Goal: Find specific page/section: Find specific page/section

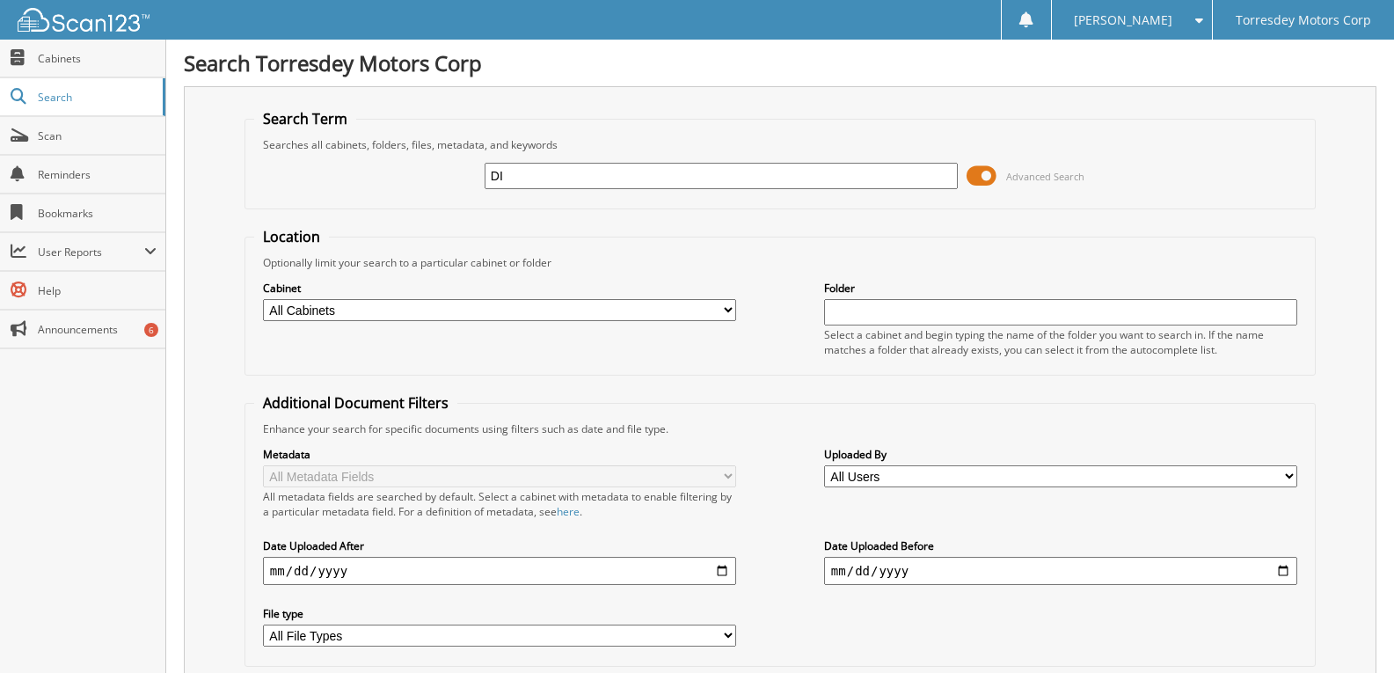
type input "D"
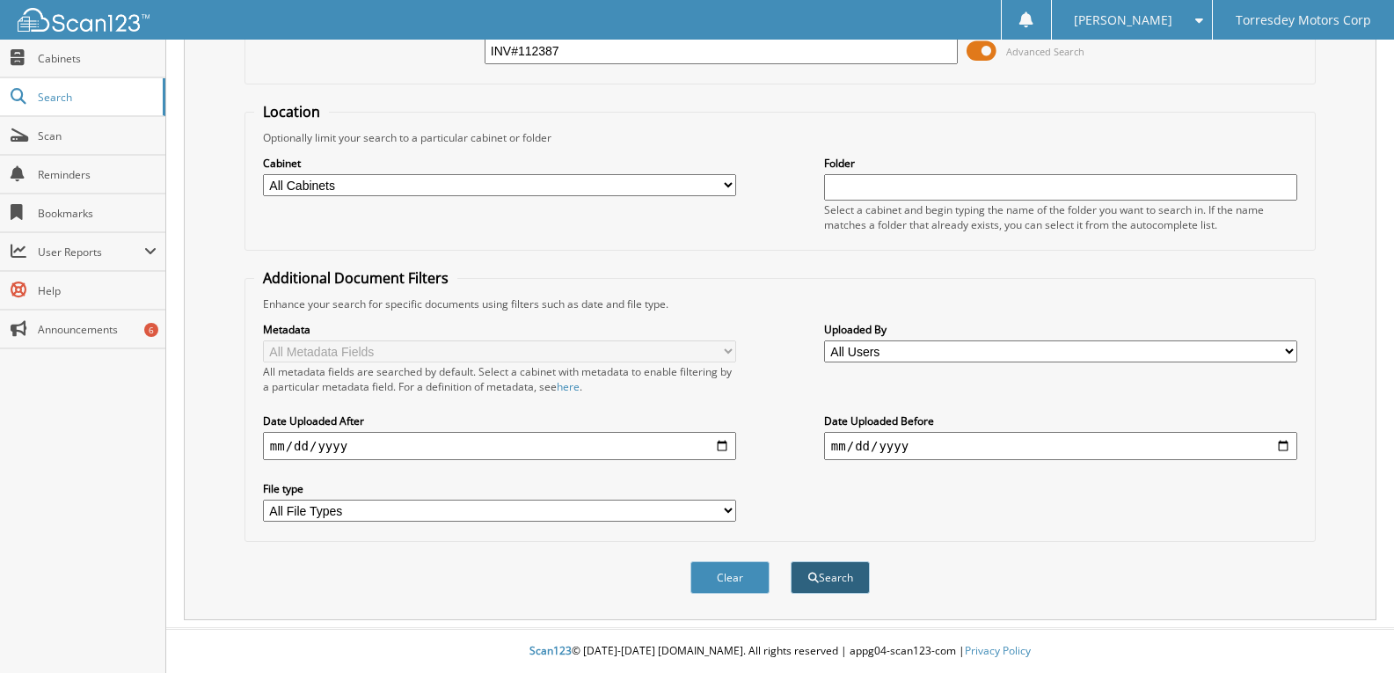
type input "INV#112387"
click at [826, 569] on button "Search" at bounding box center [830, 577] width 79 height 33
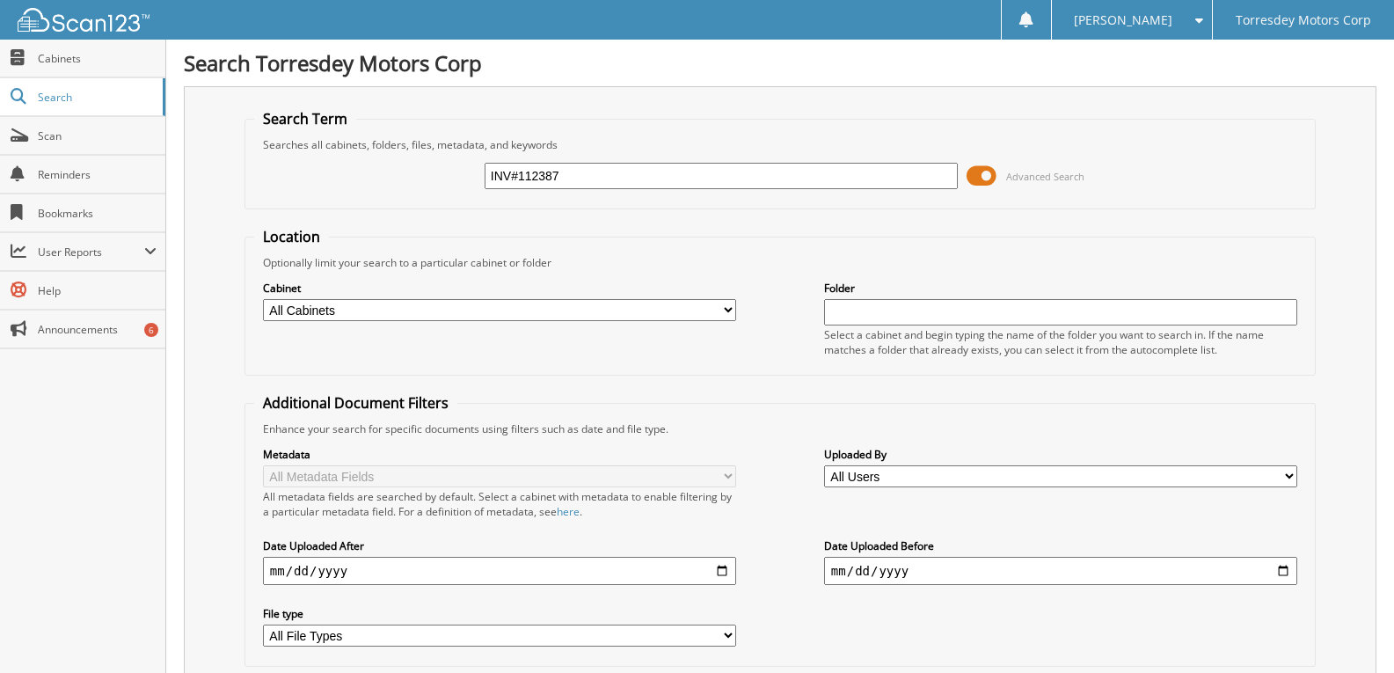
click at [606, 173] on input "INV#112387" at bounding box center [721, 176] width 473 height 26
type input "I"
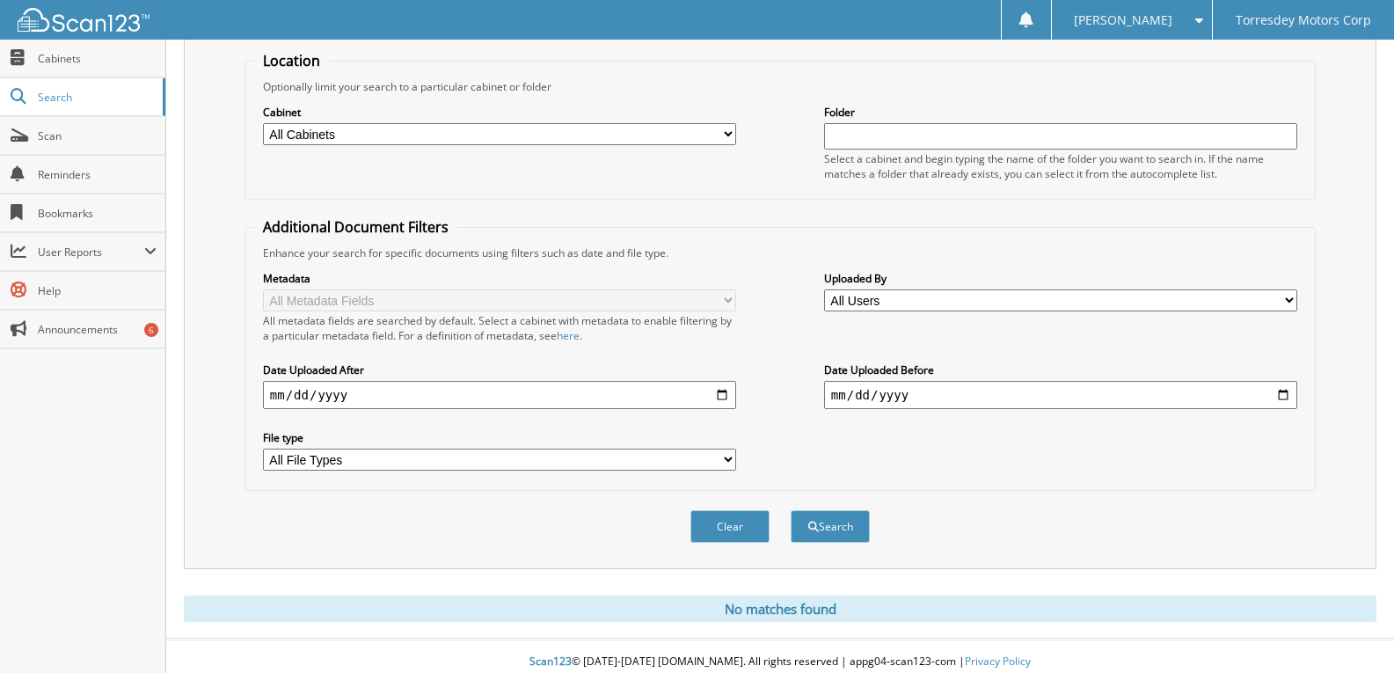
scroll to position [187, 0]
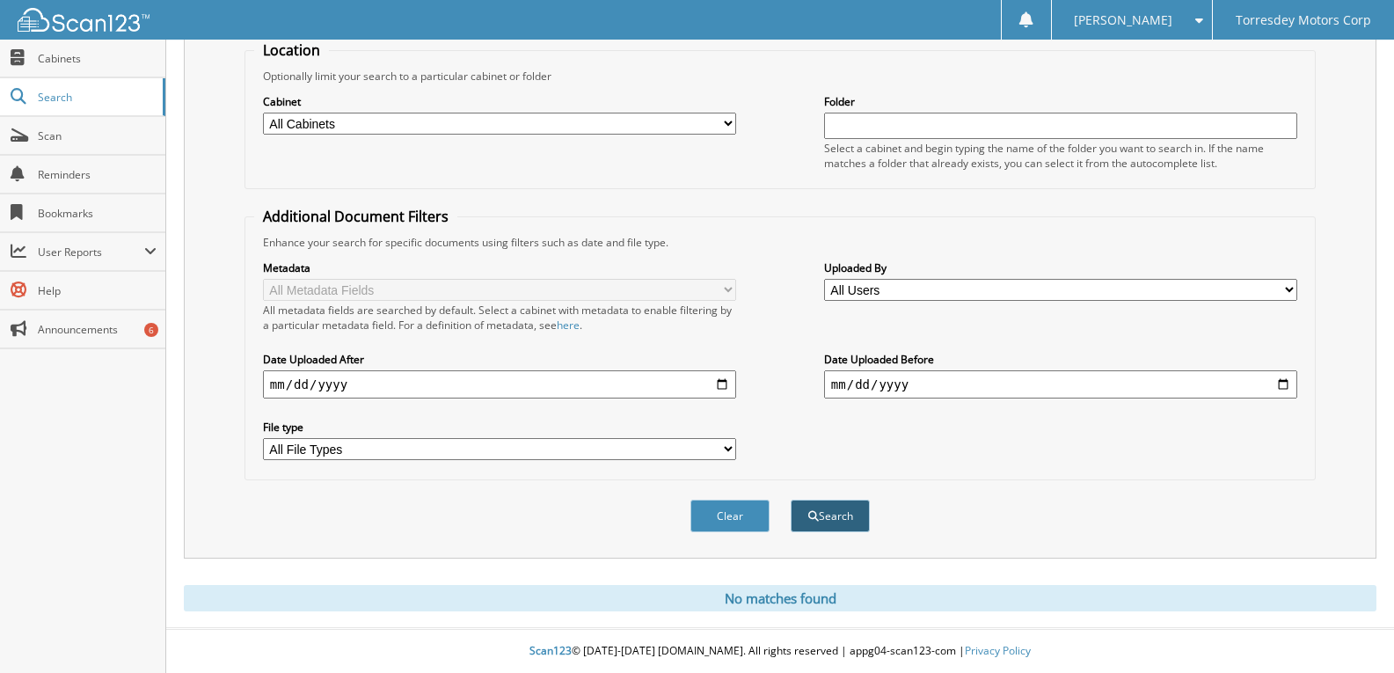
type input "DICK POE CHRYSLER JEEP"
click at [852, 511] on button "Search" at bounding box center [830, 516] width 79 height 33
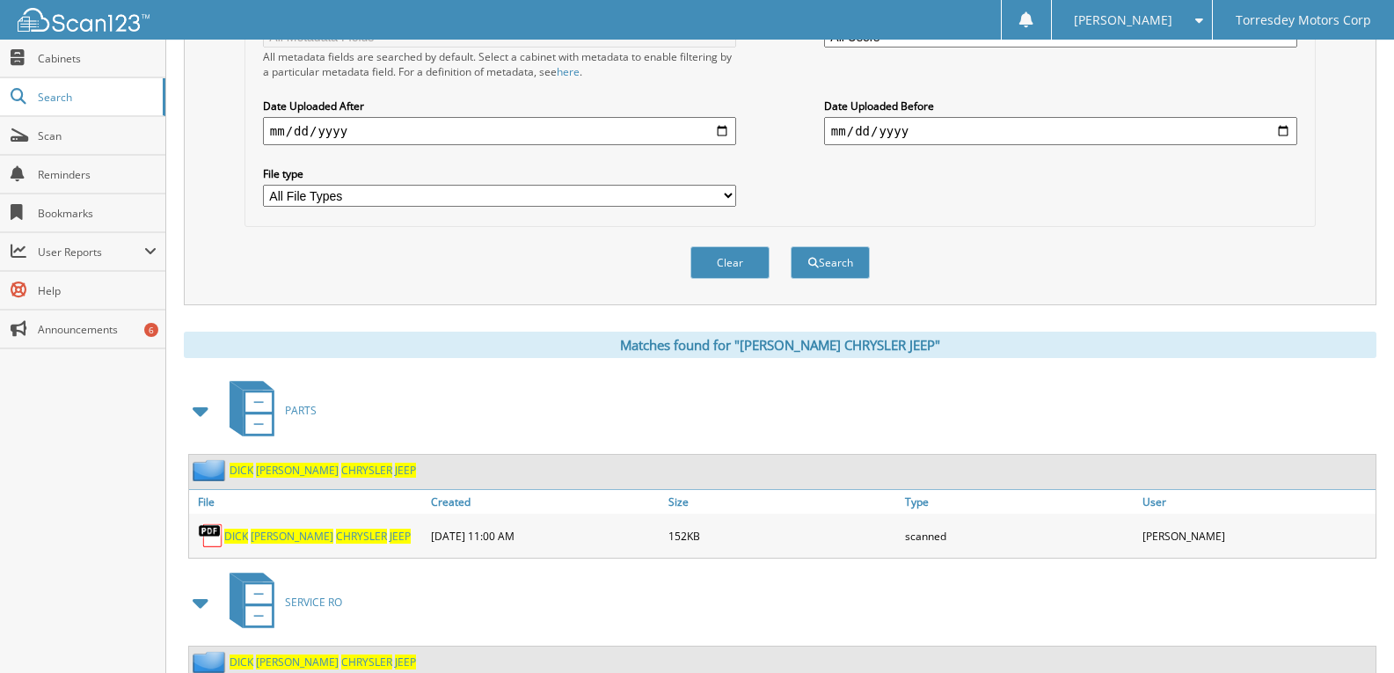
scroll to position [502, 0]
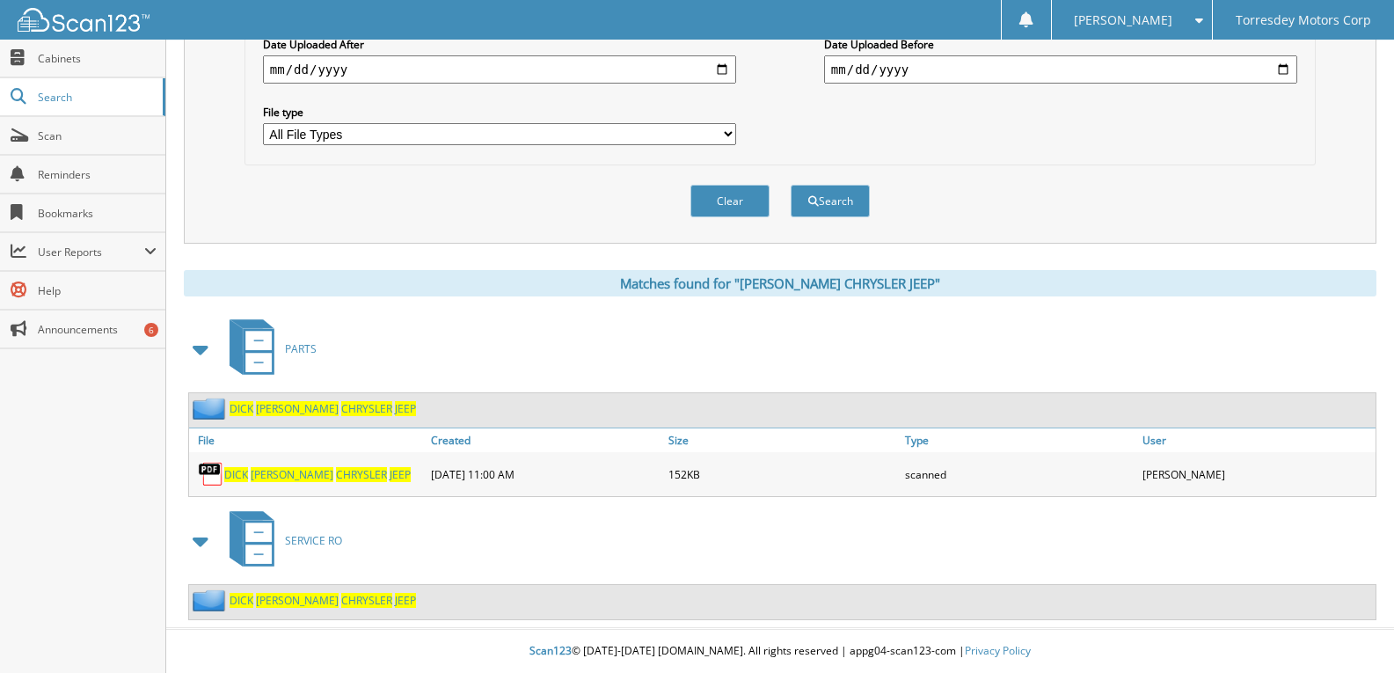
click at [341, 406] on span "CHRYSLER" at bounding box center [366, 408] width 51 height 15
